Goal: Entertainment & Leisure: Browse casually

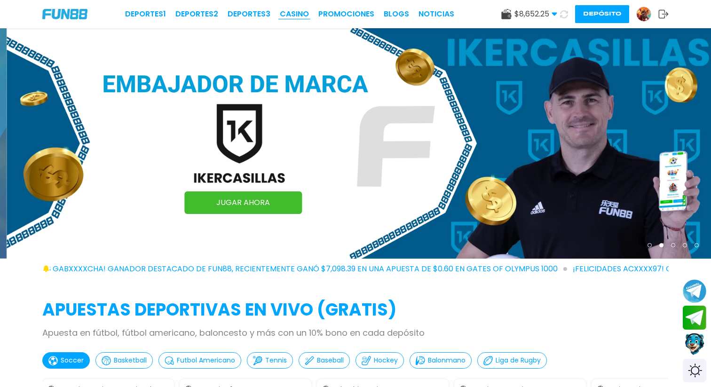
click at [291, 14] on link "CASINO" at bounding box center [294, 13] width 29 height 11
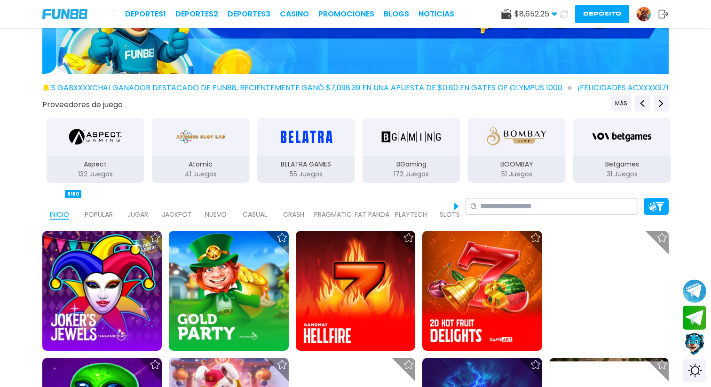
scroll to position [156, 0]
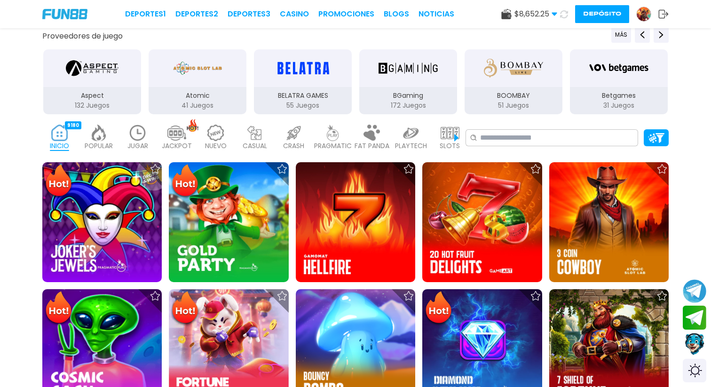
click at [138, 135] on img at bounding box center [137, 133] width 19 height 16
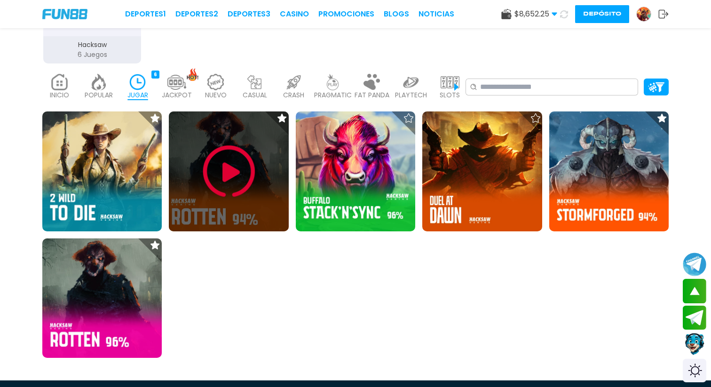
scroll to position [209, 0]
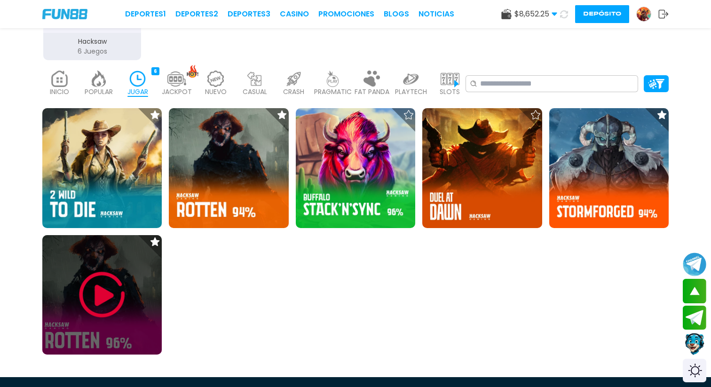
click at [96, 289] on img at bounding box center [102, 294] width 56 height 56
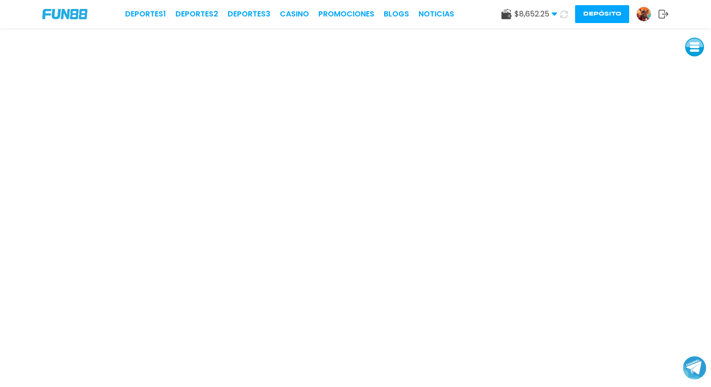
click at [552, 15] on icon at bounding box center [554, 14] width 6 height 6
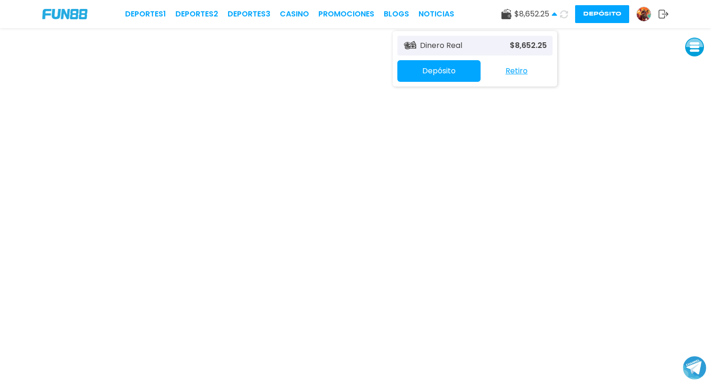
click at [554, 14] on use at bounding box center [553, 13] width 5 height 3
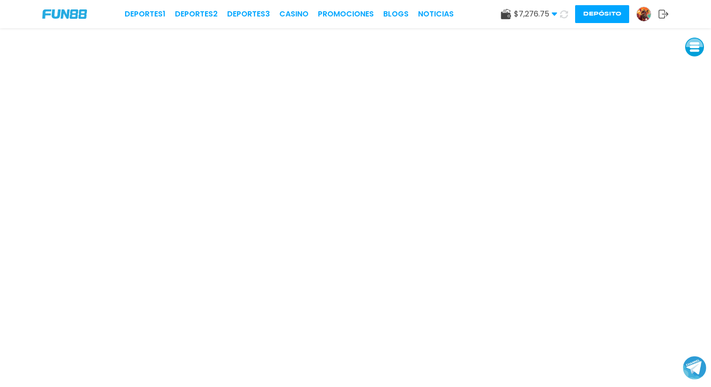
click at [560, 16] on use at bounding box center [564, 14] width 8 height 8
click at [557, 8] on button at bounding box center [564, 15] width 14 height 14
click at [554, 5] on button at bounding box center [563, 14] width 19 height 19
click at [609, 14] on button "Depósito" at bounding box center [602, 14] width 54 height 18
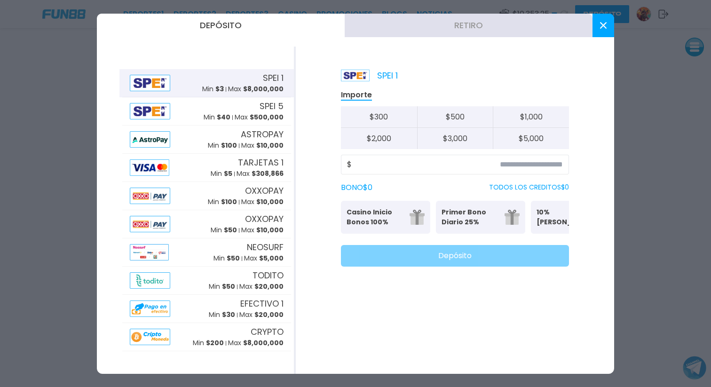
click at [601, 26] on use at bounding box center [603, 25] width 7 height 7
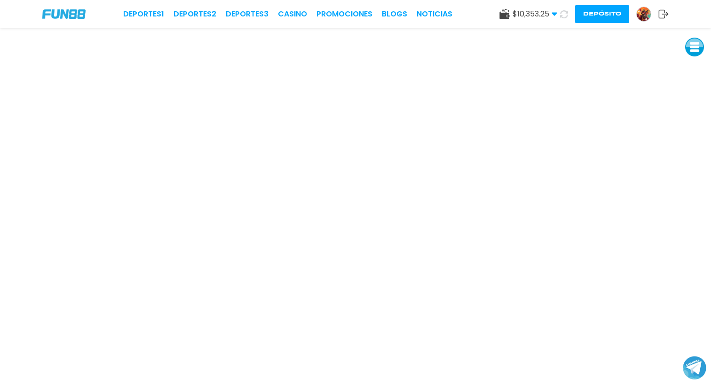
click at [563, 14] on icon at bounding box center [563, 13] width 9 height 9
click at [594, 16] on button "Depósito" at bounding box center [602, 14] width 54 height 18
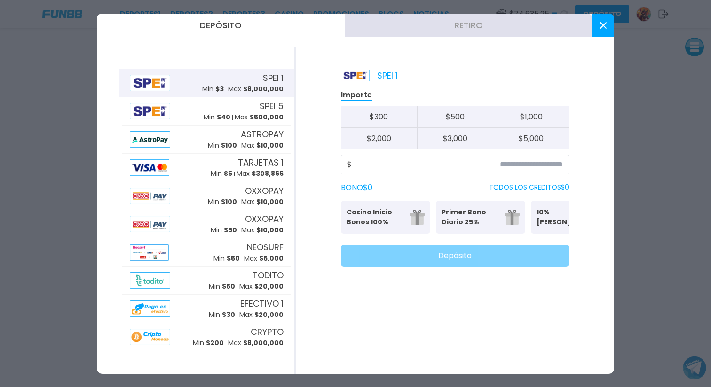
click at [483, 28] on button "Retiro" at bounding box center [468, 25] width 248 height 23
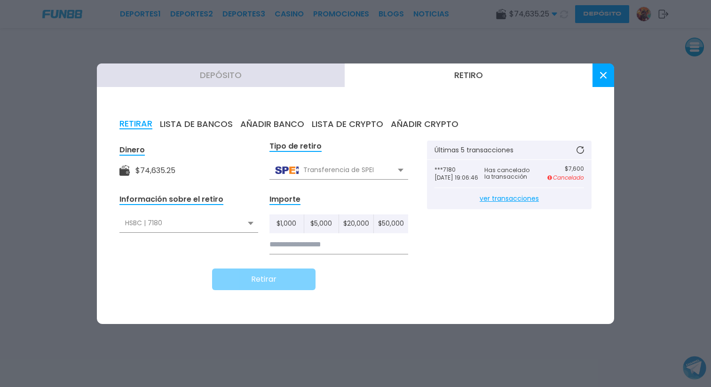
click at [395, 223] on button "$ 50,000" at bounding box center [391, 223] width 34 height 19
type input "******"
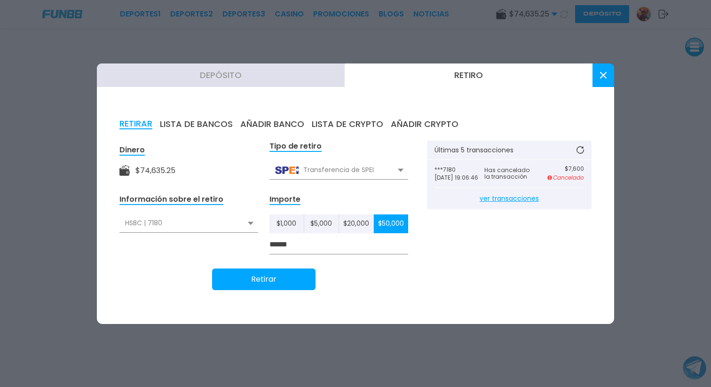
click at [286, 275] on button "Retirar" at bounding box center [263, 279] width 103 height 22
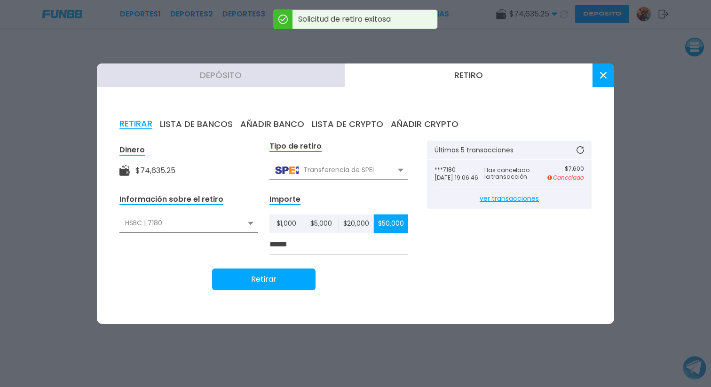
click at [601, 72] on icon at bounding box center [603, 75] width 7 height 7
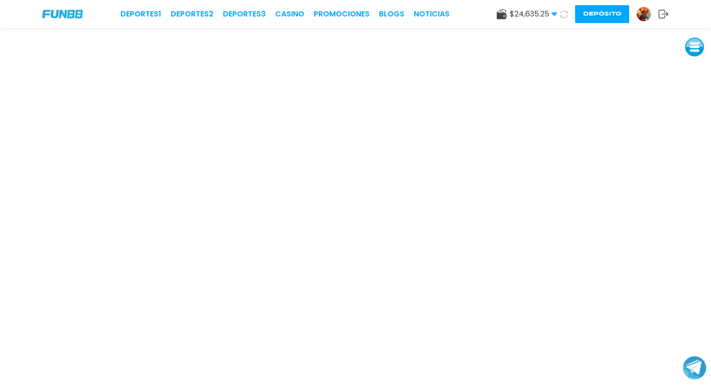
click at [70, 18] on img at bounding box center [62, 14] width 40 height 9
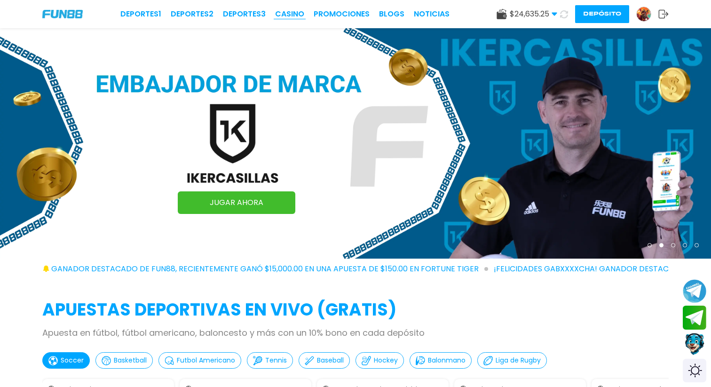
click at [292, 8] on link "CASINO" at bounding box center [289, 13] width 29 height 11
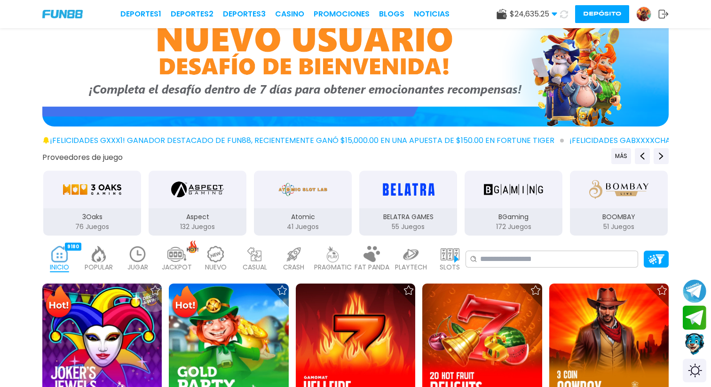
scroll to position [36, 0]
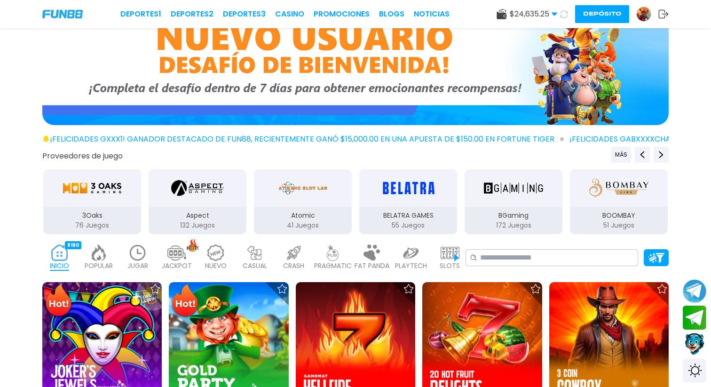
click at [136, 258] on img at bounding box center [137, 252] width 19 height 16
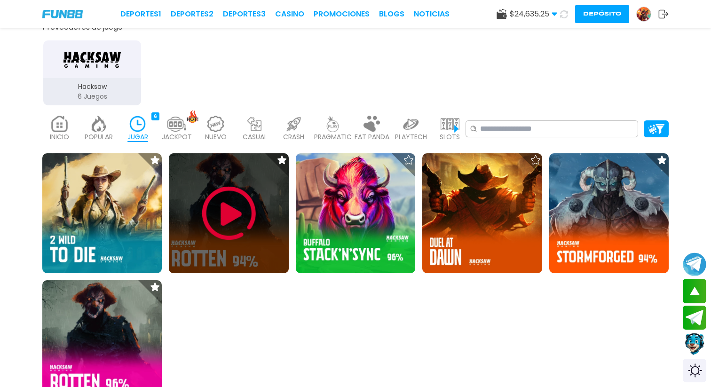
scroll to position [174, 0]
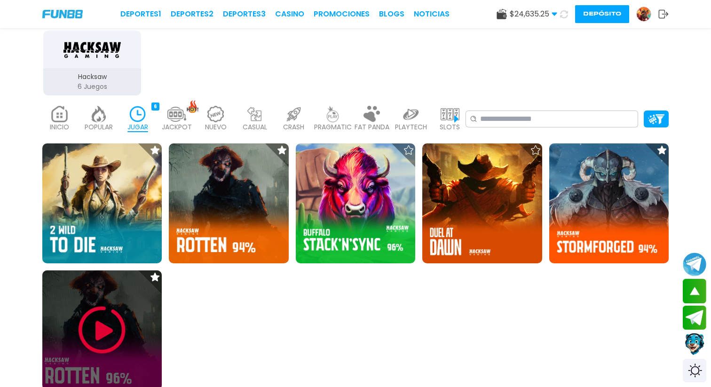
click at [104, 337] on img at bounding box center [102, 330] width 56 height 56
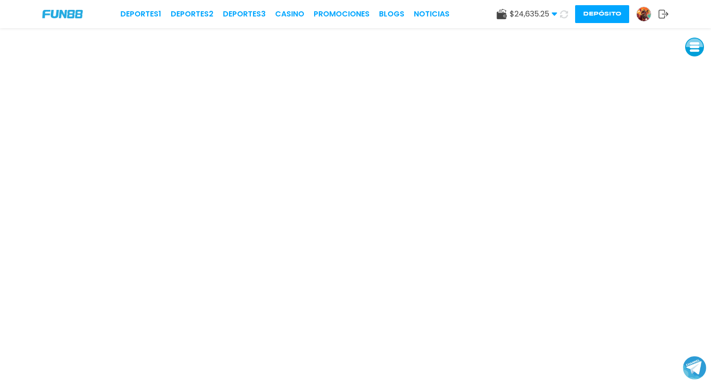
click at [562, 14] on icon at bounding box center [564, 14] width 8 height 8
click at [294, 19] on link "CASINO" at bounding box center [288, 13] width 29 height 11
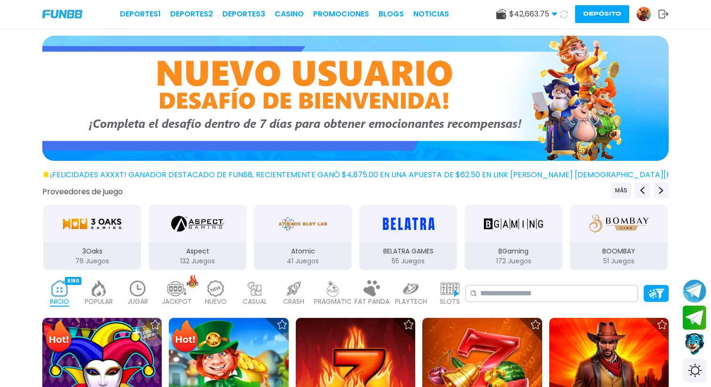
scroll to position [23, 0]
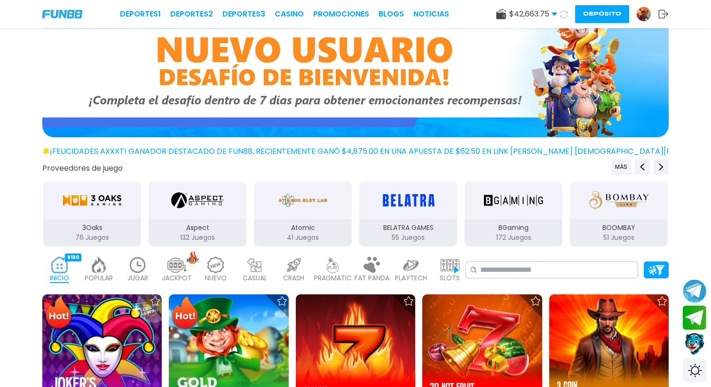
click at [134, 270] on img at bounding box center [137, 265] width 19 height 16
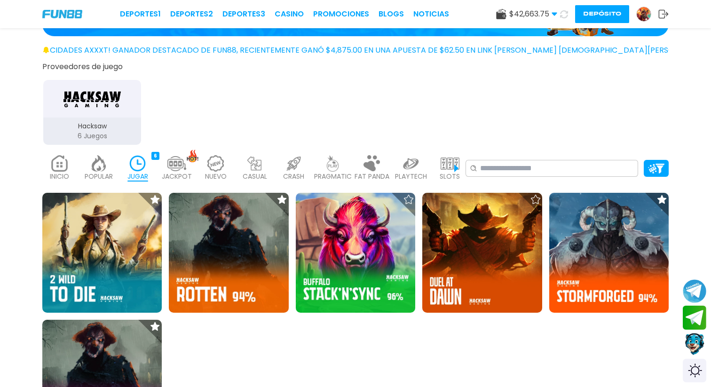
scroll to position [237, 0]
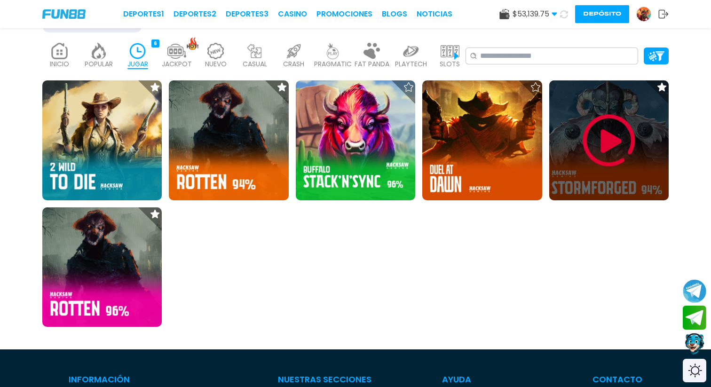
click at [600, 140] on img at bounding box center [608, 140] width 56 height 56
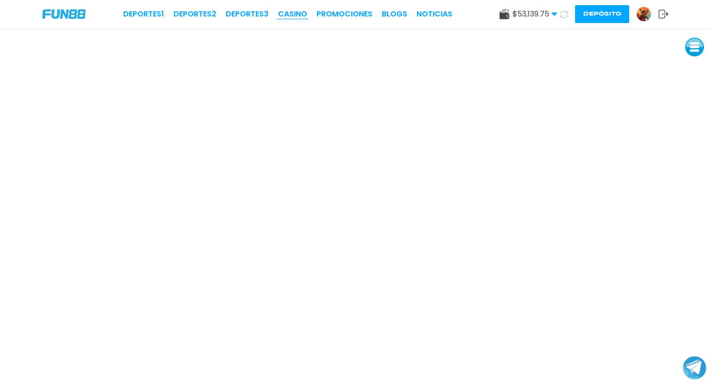
click at [296, 12] on link "CASINO" at bounding box center [292, 13] width 29 height 11
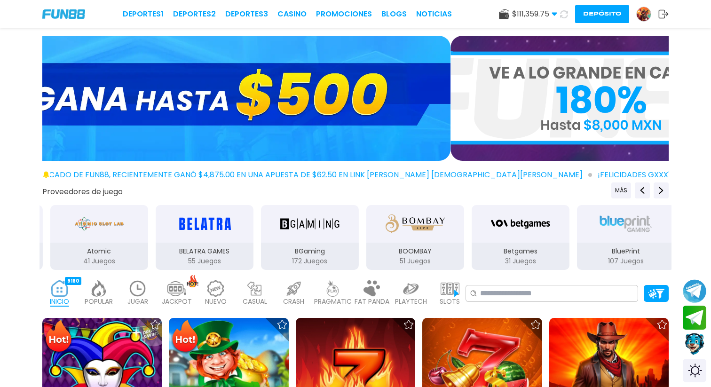
click at [599, 9] on button "Depósito" at bounding box center [602, 14] width 54 height 18
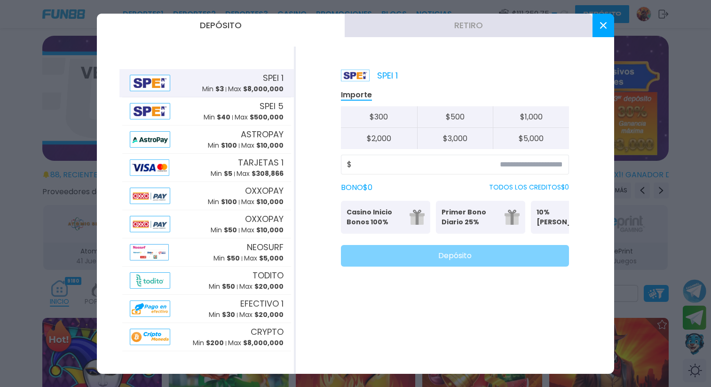
click at [606, 23] on button at bounding box center [603, 25] width 22 height 23
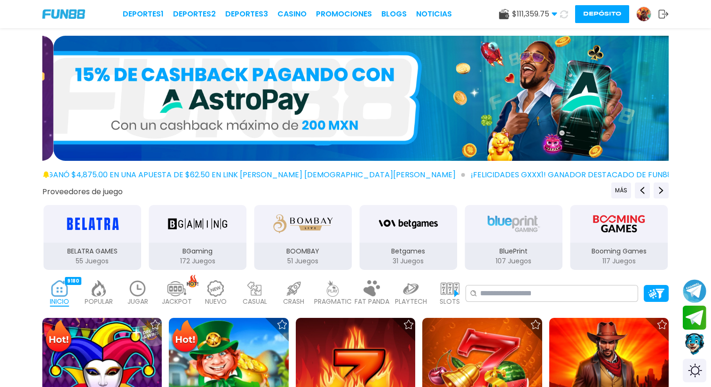
click at [643, 19] on img at bounding box center [643, 14] width 14 height 14
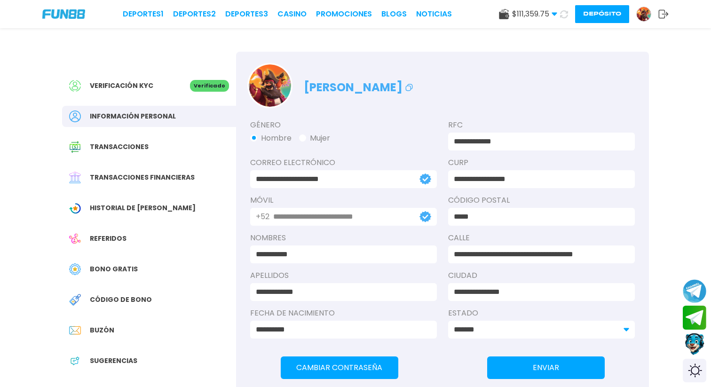
click at [190, 173] on span "Transacciones financieras" at bounding box center [142, 177] width 105 height 10
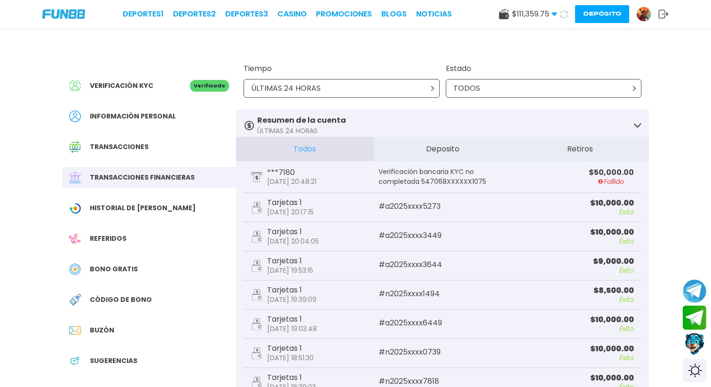
click at [598, 181] on use at bounding box center [600, 181] width 5 height 5
click at [694, 317] on button "Join telegram" at bounding box center [694, 317] width 25 height 25
click at [699, 346] on button "Contact customer service" at bounding box center [694, 343] width 25 height 25
click at [695, 349] on button "Contact customer service" at bounding box center [694, 343] width 25 height 25
click at [636, 17] on div at bounding box center [643, 14] width 15 height 15
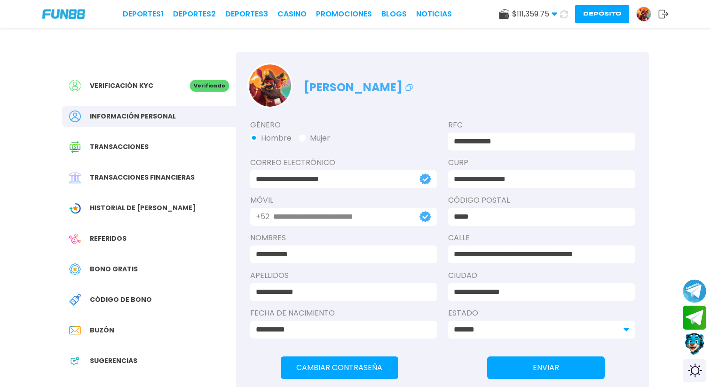
click at [156, 88] on div "Verificación KYC" at bounding box center [129, 86] width 121 height 12
click at [141, 86] on span "Verificación KYC" at bounding box center [121, 86] width 63 height 10
click at [148, 89] on span "Verificación KYC" at bounding box center [121, 86] width 63 height 10
click at [694, 348] on button "Contact customer service" at bounding box center [694, 343] width 25 height 25
click at [299, 13] on link "CASINO" at bounding box center [291, 13] width 29 height 11
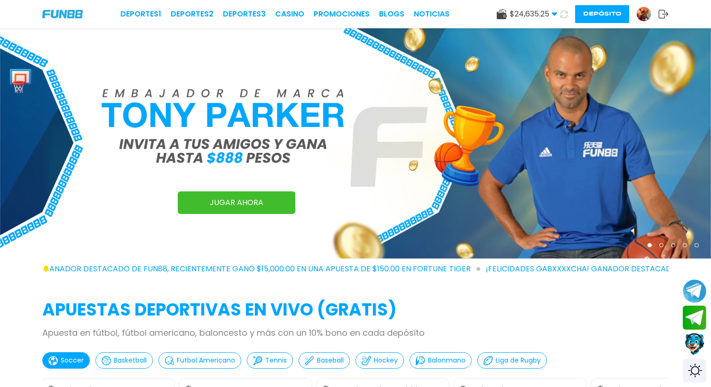
click at [644, 16] on img at bounding box center [643, 14] width 14 height 14
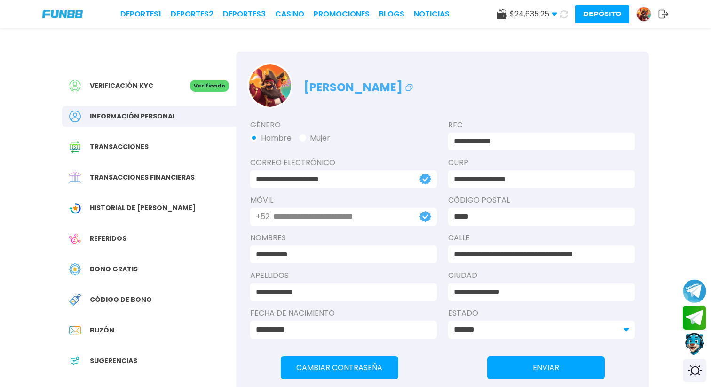
click at [169, 182] on span "Transacciones financieras" at bounding box center [142, 177] width 105 height 10
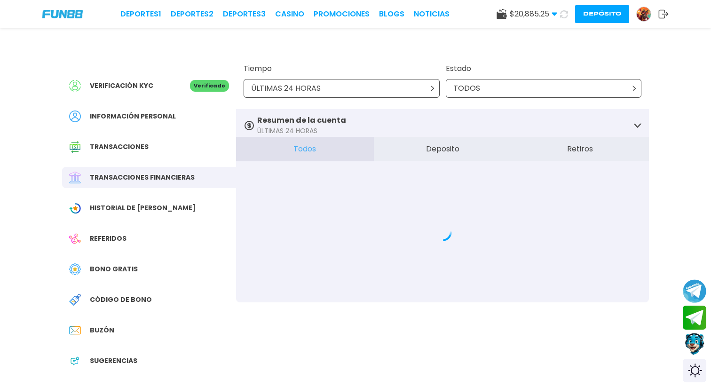
scroll to position [28, 0]
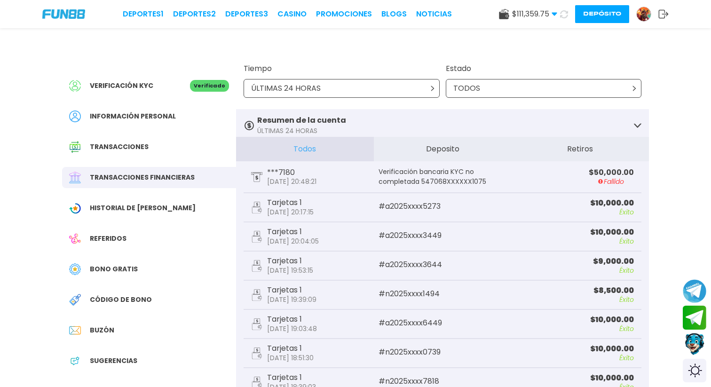
click at [70, 16] on img at bounding box center [63, 13] width 43 height 9
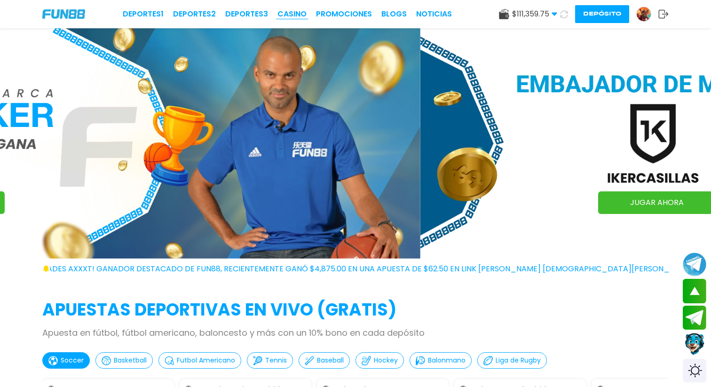
click at [294, 16] on link "CASINO" at bounding box center [291, 13] width 29 height 11
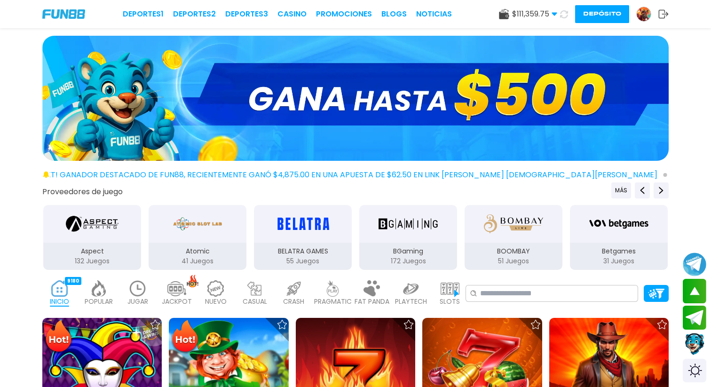
click at [136, 295] on img at bounding box center [137, 288] width 19 height 16
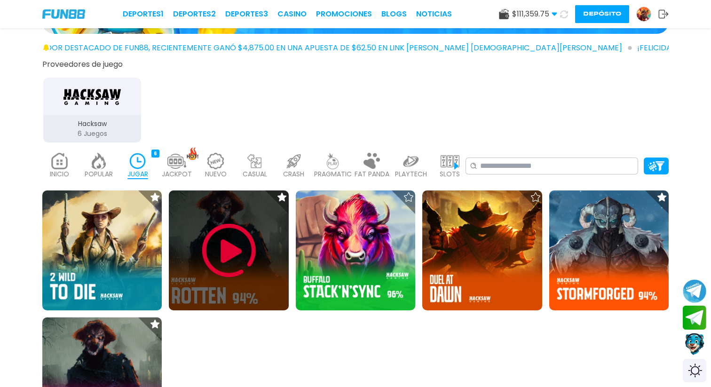
scroll to position [146, 0]
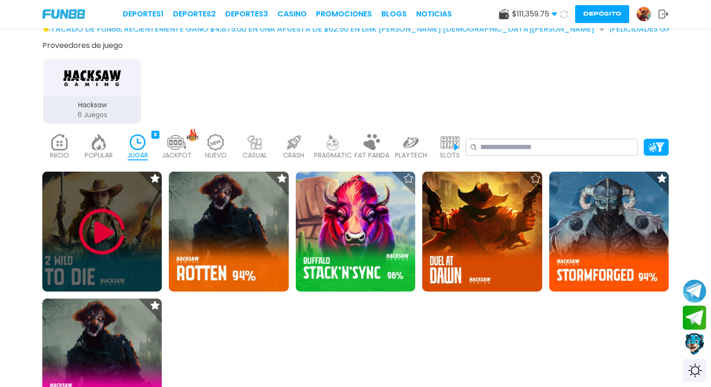
click at [113, 231] on img at bounding box center [102, 231] width 56 height 56
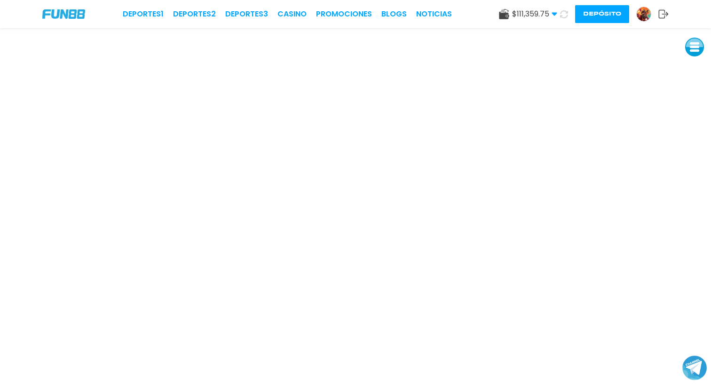
click at [696, 366] on button "Join telegram channel" at bounding box center [694, 368] width 25 height 26
click at [561, 11] on use at bounding box center [563, 14] width 8 height 8
click at [689, 49] on button at bounding box center [694, 47] width 19 height 19
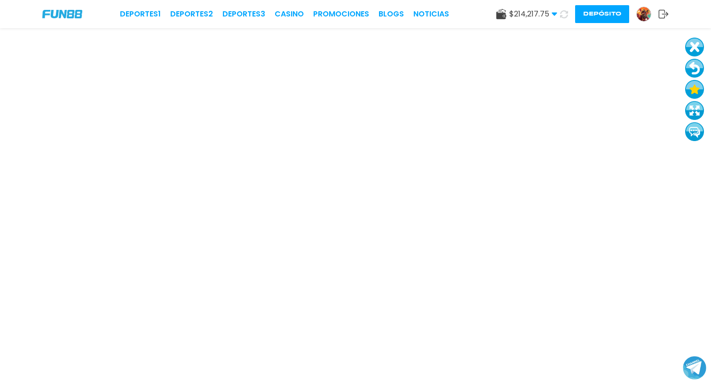
click at [696, 71] on button at bounding box center [694, 68] width 19 height 19
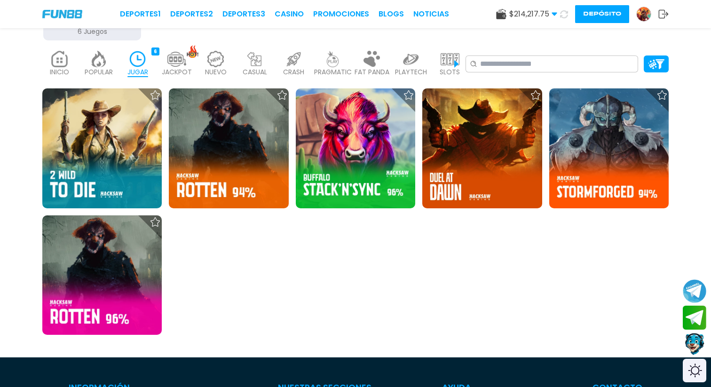
scroll to position [243, 0]
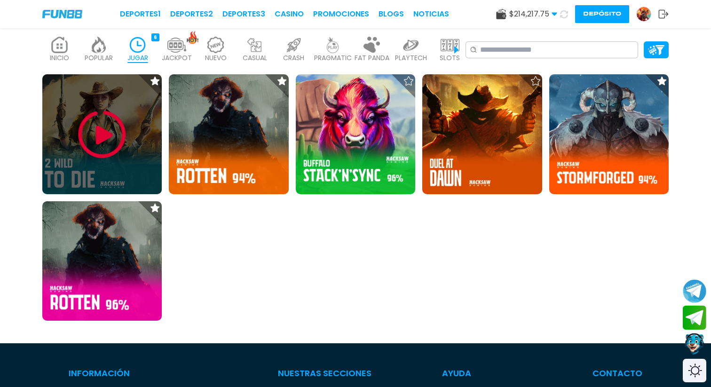
click at [114, 140] on img at bounding box center [102, 134] width 56 height 56
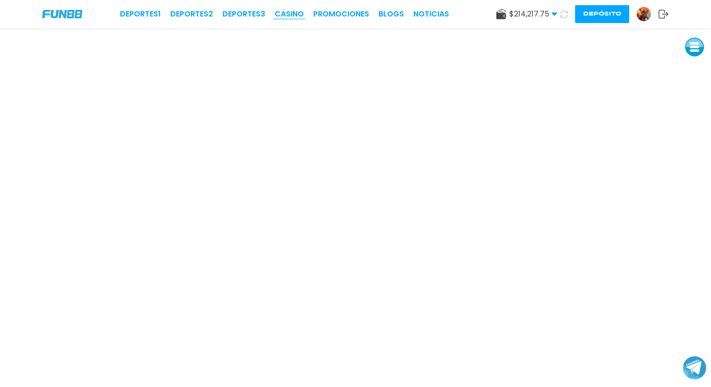
click at [282, 16] on link "CASINO" at bounding box center [288, 13] width 29 height 11
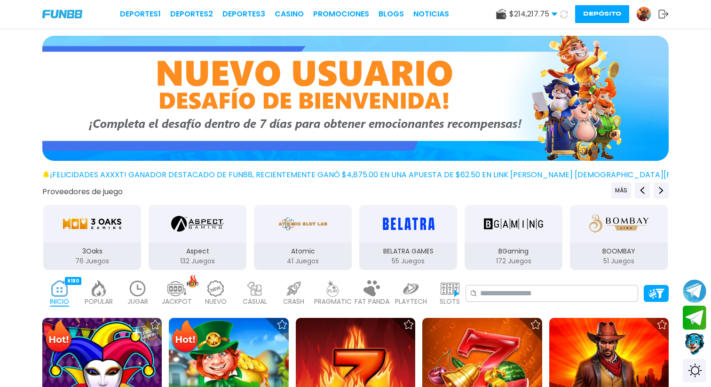
click at [142, 290] on img at bounding box center [137, 288] width 19 height 16
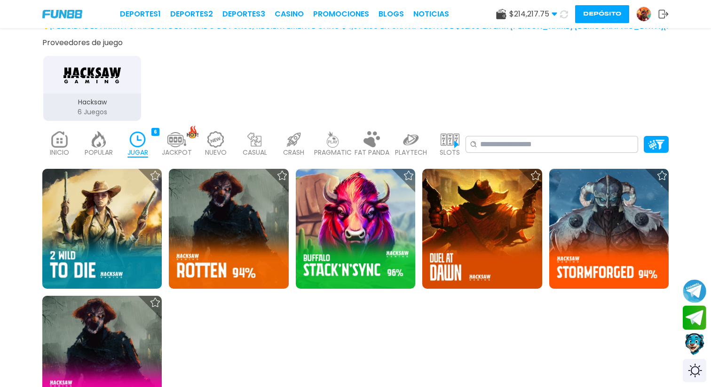
scroll to position [196, 0]
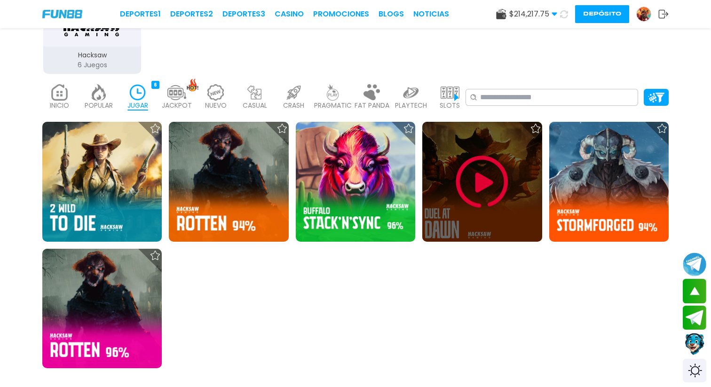
click at [482, 181] on img at bounding box center [482, 182] width 56 height 56
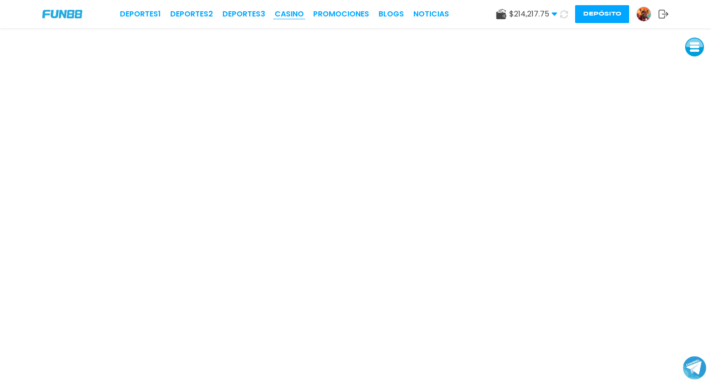
click at [293, 13] on link "CASINO" at bounding box center [288, 13] width 29 height 11
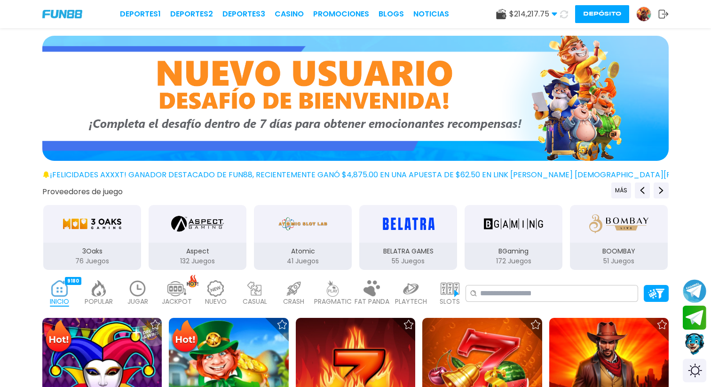
click at [144, 289] on img at bounding box center [137, 288] width 19 height 16
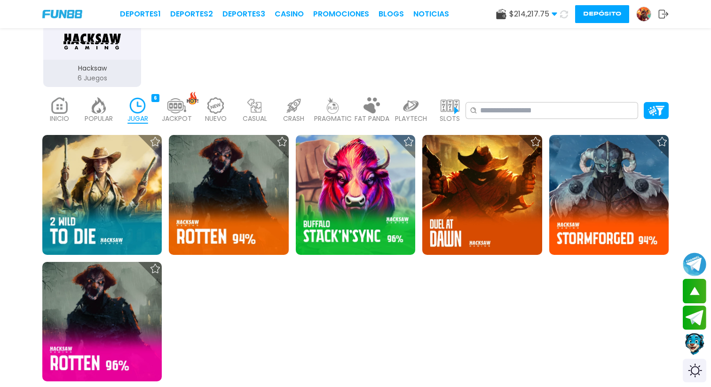
scroll to position [189, 0]
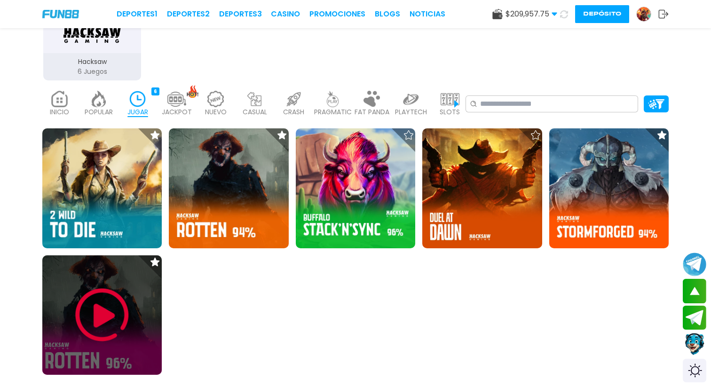
click at [103, 314] on img at bounding box center [102, 315] width 56 height 56
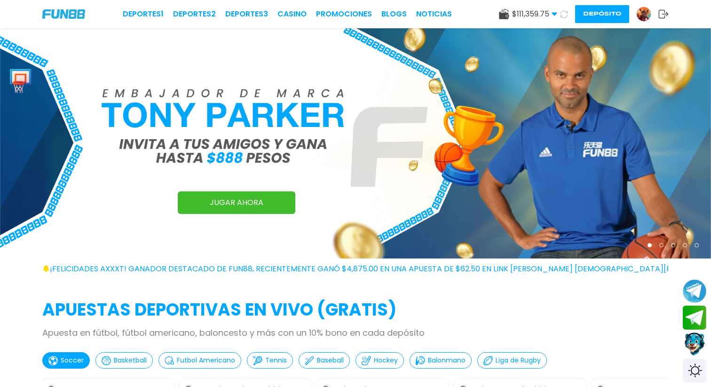
click at [695, 344] on button "Contact customer service" at bounding box center [694, 343] width 25 height 25
